Goal: Check status: Check status

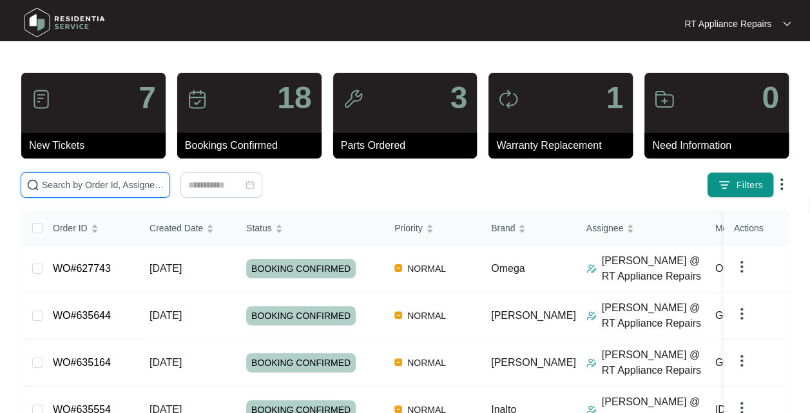
click at [119, 186] on input "text" at bounding box center [103, 185] width 123 height 14
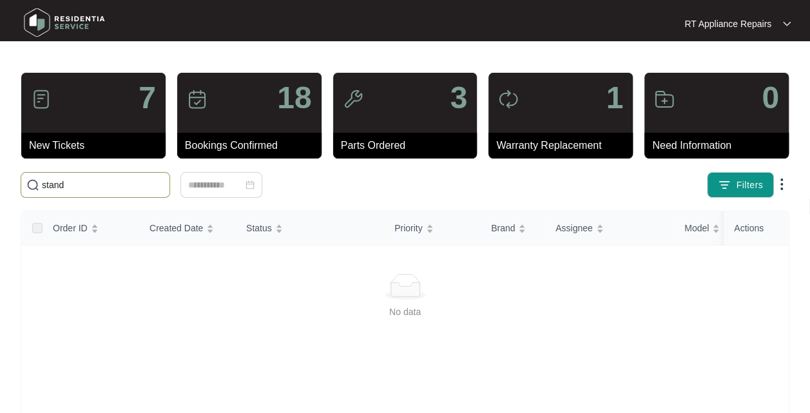
type input "[PERSON_NAME]"
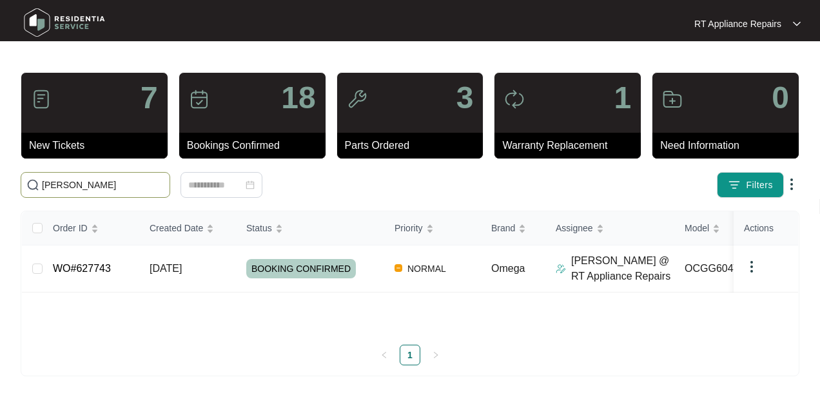
click at [182, 267] on span "[DATE]" at bounding box center [166, 268] width 32 height 11
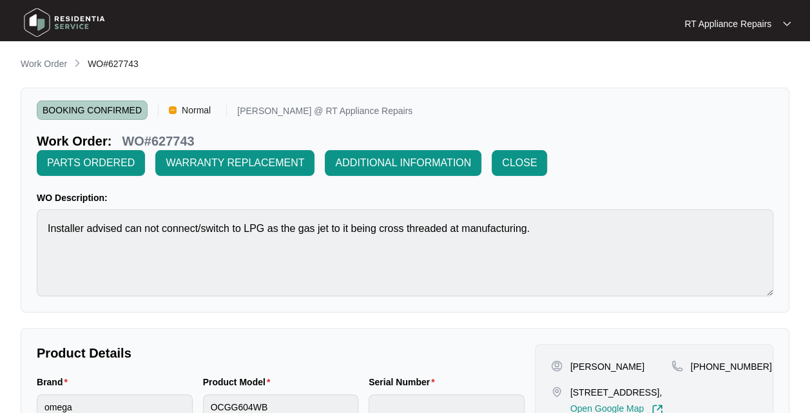
click at [529, 156] on span "CLOSE" at bounding box center [519, 162] width 35 height 15
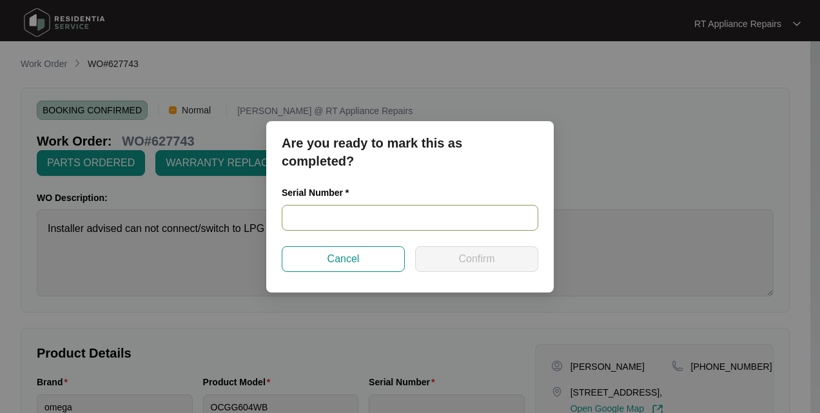
click at [366, 213] on input "text" at bounding box center [410, 218] width 257 height 26
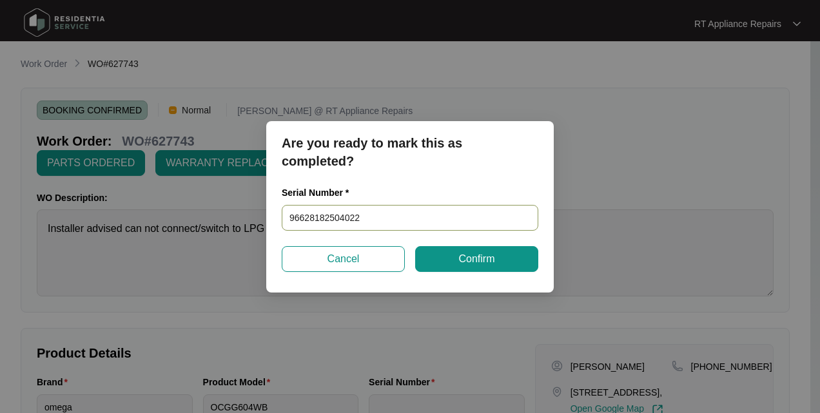
type input "966281825040224"
click at [482, 263] on span "Confirm" at bounding box center [476, 258] width 36 height 15
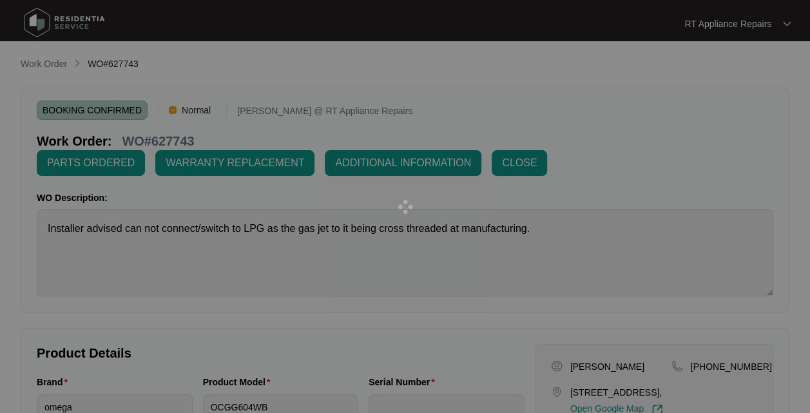
type input "966281825040224"
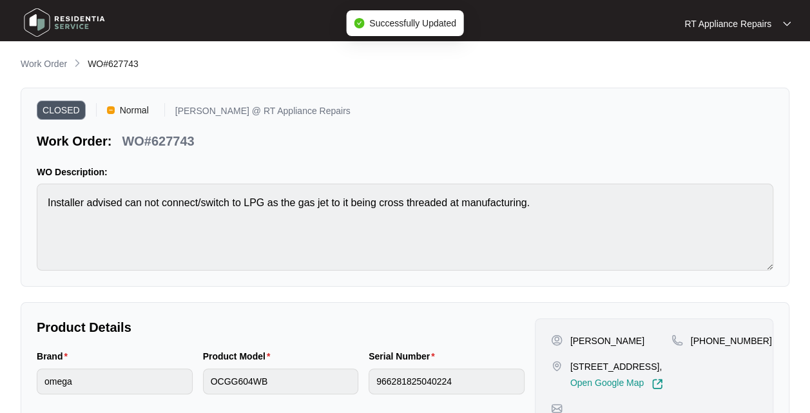
click at [780, 22] on div "RT Appliance Repairs" at bounding box center [738, 23] width 106 height 13
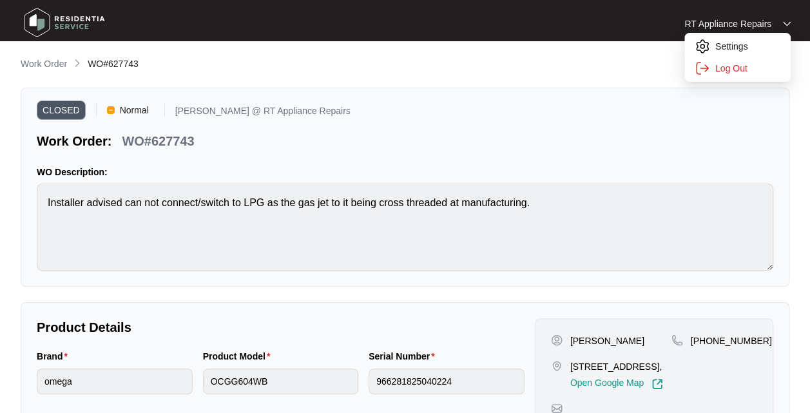
click at [744, 76] on li "Log Out" at bounding box center [737, 68] width 101 height 22
